Goal: Transaction & Acquisition: Purchase product/service

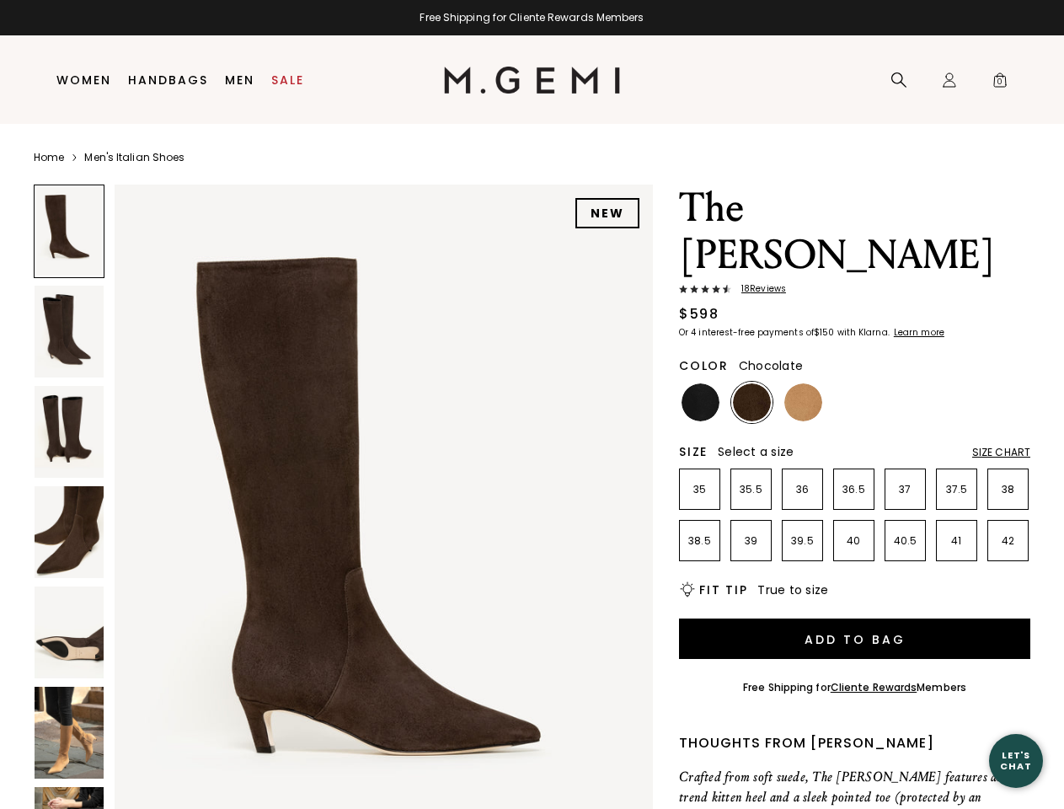
click at [532, 18] on div "Free Shipping for Cliente Rewards Members" at bounding box center [532, 17] width 1064 height 13
click at [899, 80] on icon at bounding box center [899, 80] width 17 height 17
click at [950, 80] on div "Icons/20x20/profile@2x Sign In Orders Rewards Refer a Friend Address Book Call …" at bounding box center [950, 80] width 34 height 88
click at [1000, 80] on span "0" at bounding box center [1000, 83] width 17 height 17
click at [0, 0] on input "text" at bounding box center [0, 0] width 0 height 0
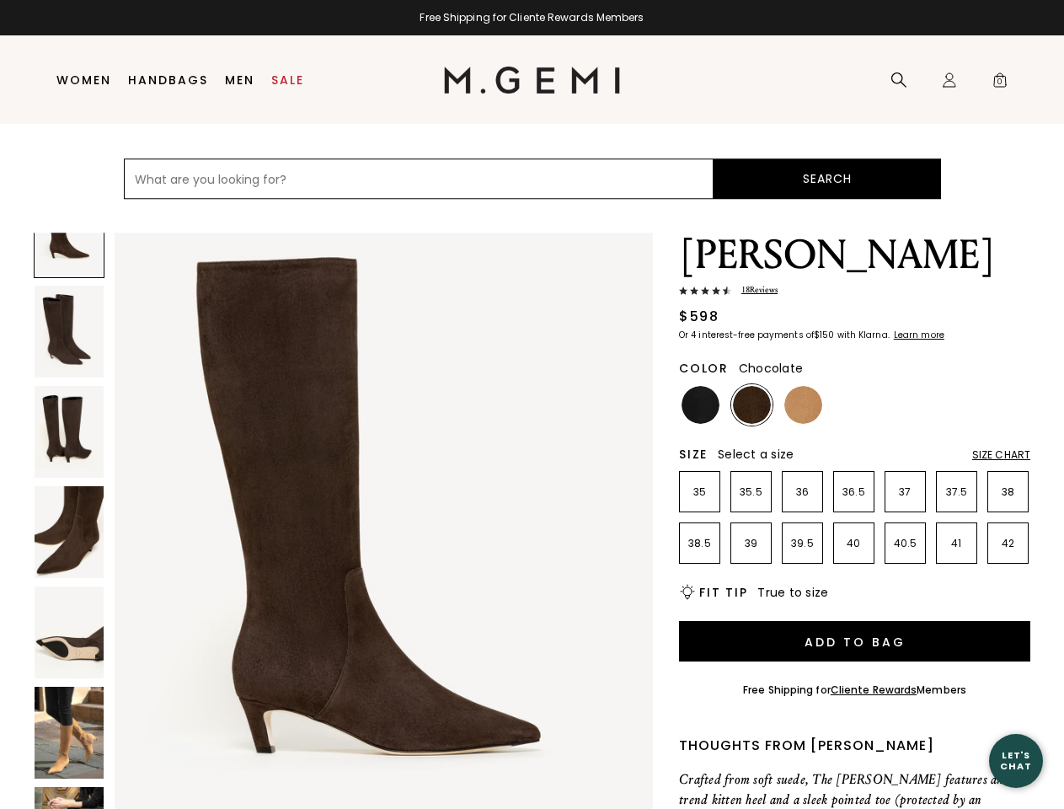
click at [343, 496] on img at bounding box center [384, 544] width 538 height 718
click at [69, 231] on div "Search" at bounding box center [532, 179] width 1064 height 108
click at [69, 331] on img at bounding box center [69, 332] width 69 height 92
click at [69, 431] on img at bounding box center [69, 432] width 69 height 92
click at [69, 532] on img at bounding box center [69, 532] width 69 height 92
